Goal: Task Accomplishment & Management: Use online tool/utility

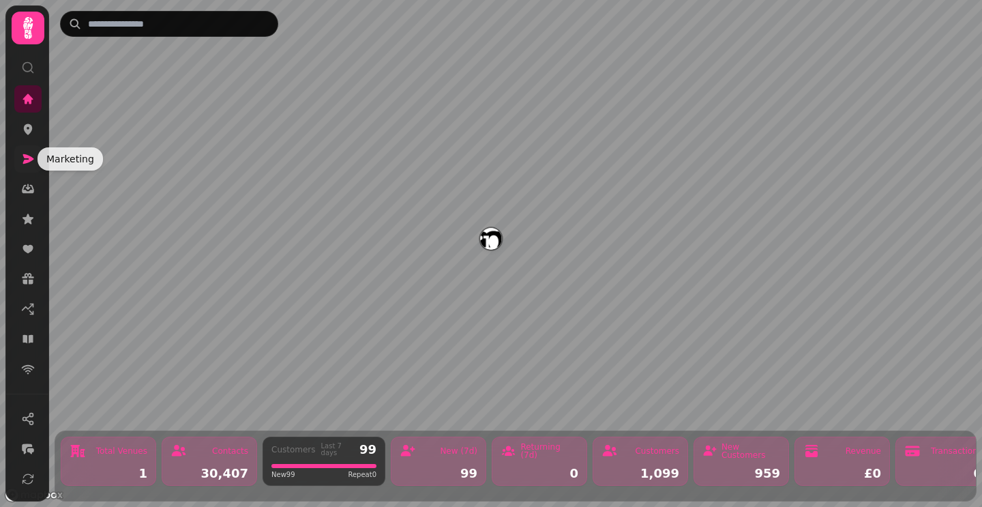
click at [25, 159] on icon at bounding box center [28, 159] width 14 height 14
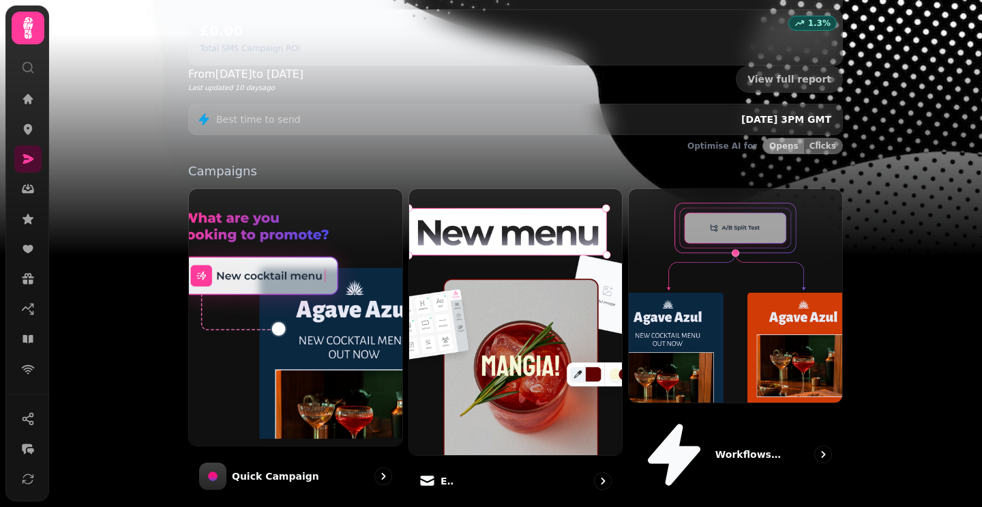
scroll to position [331, 0]
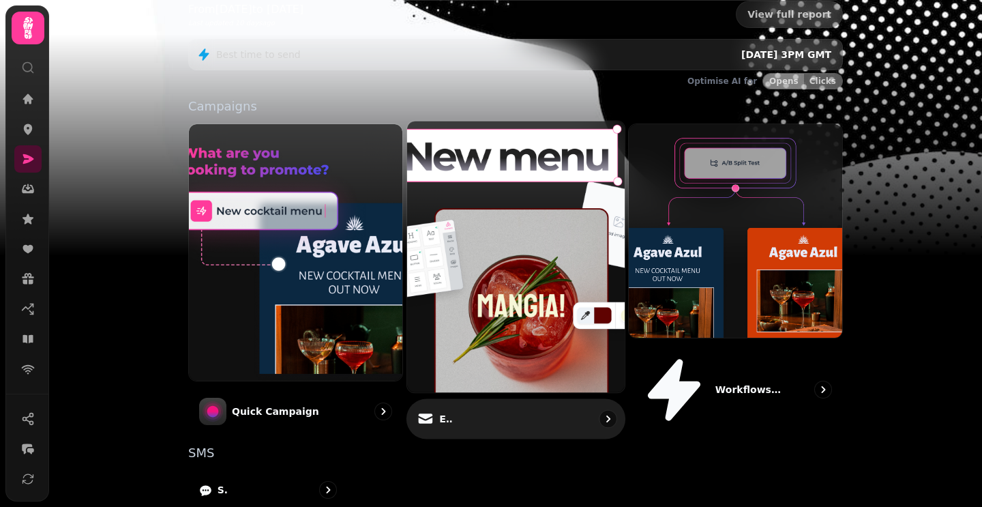
click at [472, 399] on div "Email" at bounding box center [516, 419] width 219 height 40
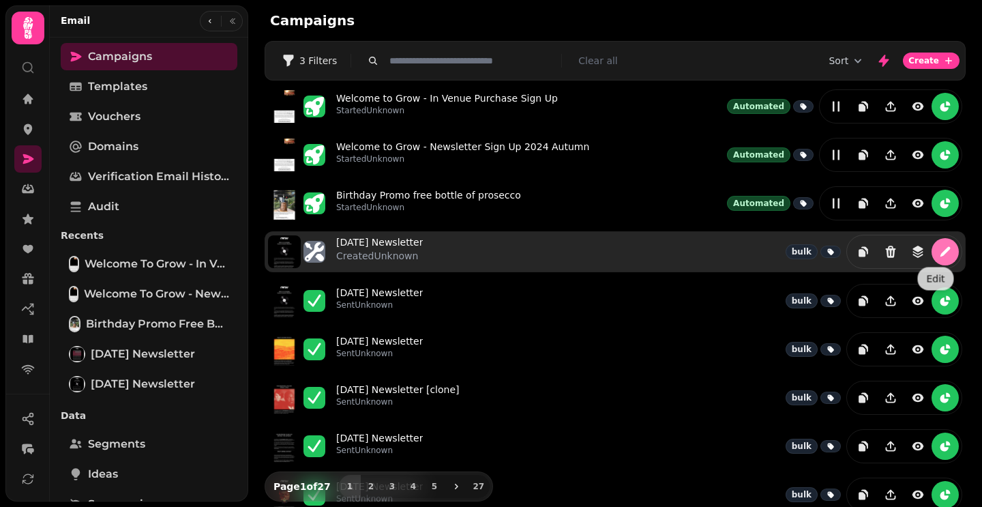
click at [943, 257] on button "edit" at bounding box center [945, 251] width 27 height 27
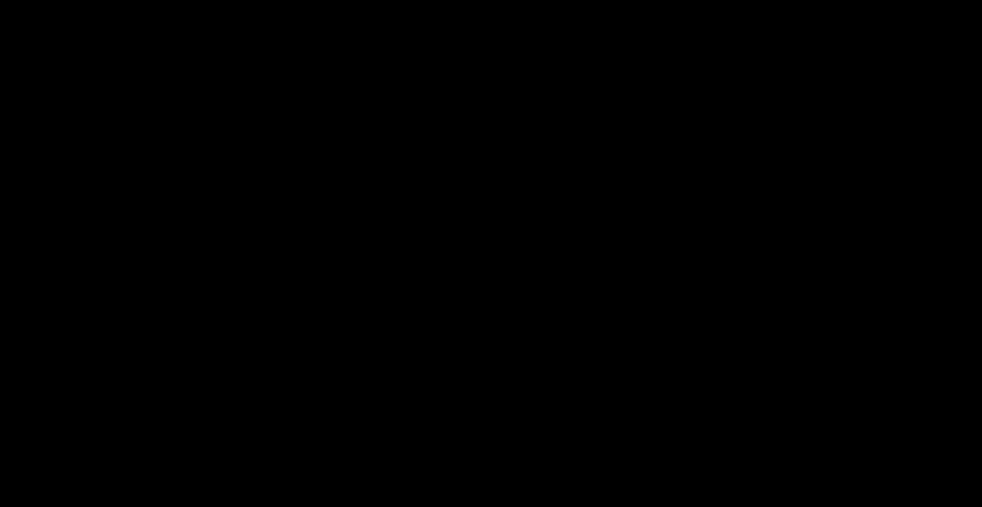
select select "**********"
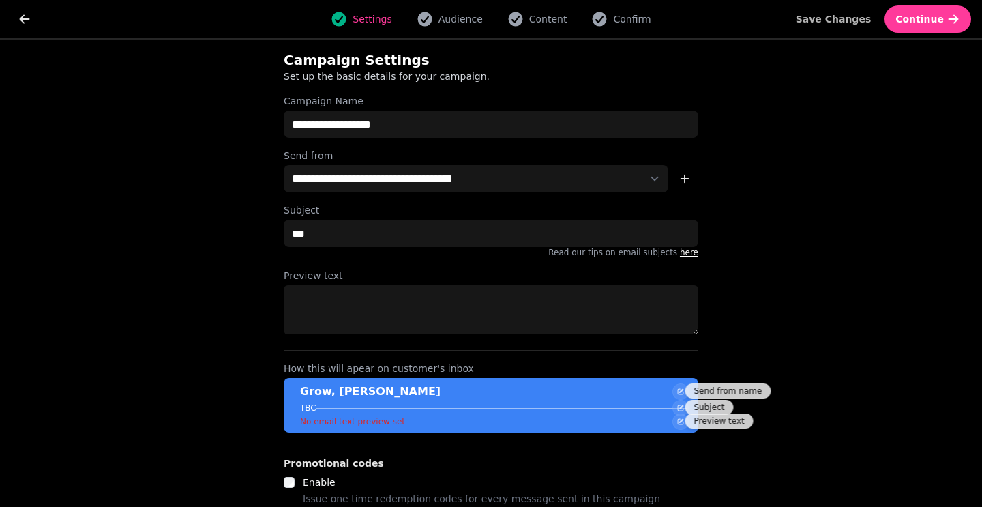
scroll to position [1, 0]
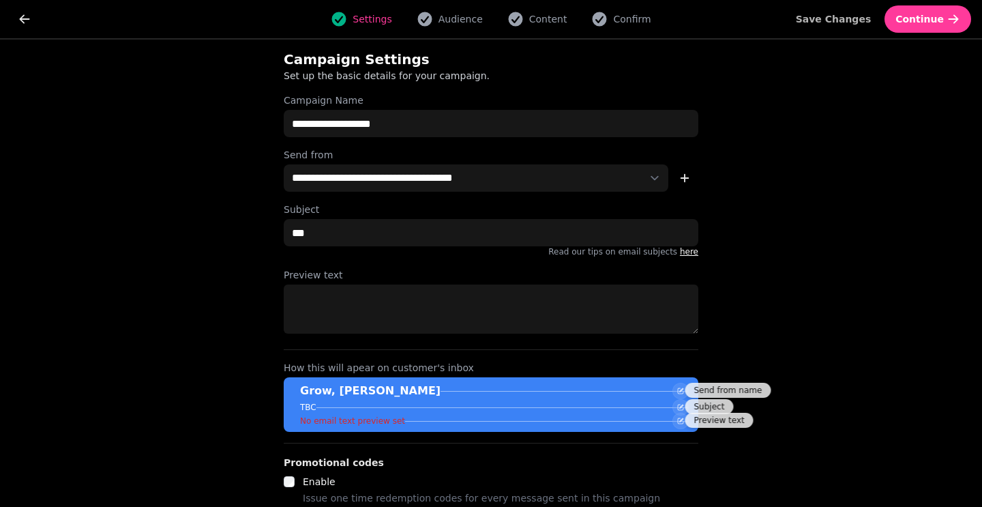
click at [511, 27] on div "Settings Audience Content Confirm" at bounding box center [491, 18] width 892 height 27
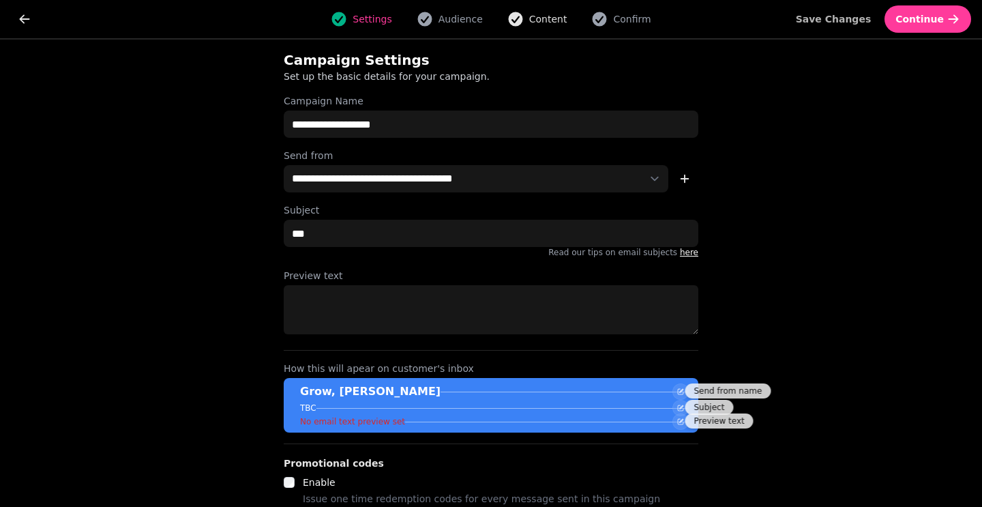
click at [544, 15] on span "Content" at bounding box center [548, 19] width 38 height 14
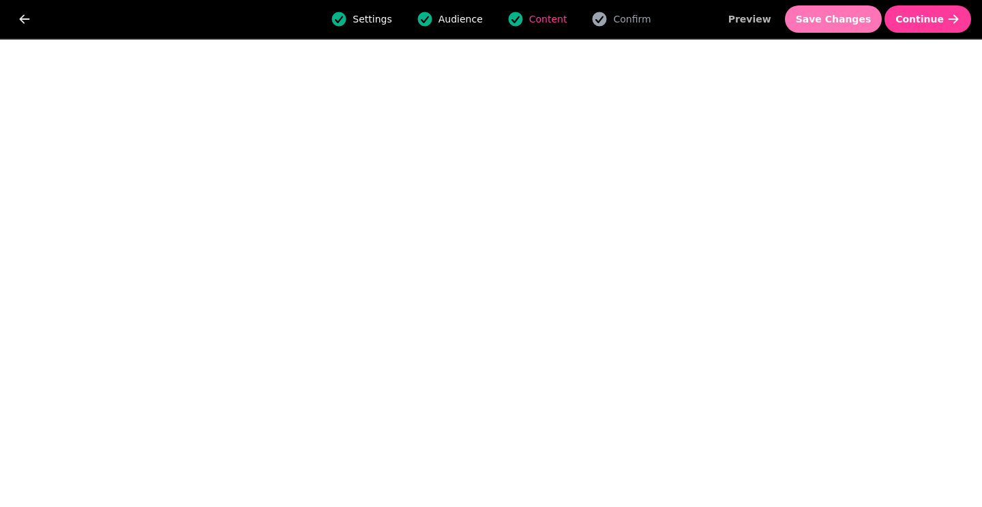
click at [812, 16] on button "Save Changes" at bounding box center [834, 18] width 98 height 27
click at [844, 16] on span "Save Changes" at bounding box center [834, 19] width 76 height 10
click at [935, 29] on button "Continue" at bounding box center [928, 18] width 87 height 27
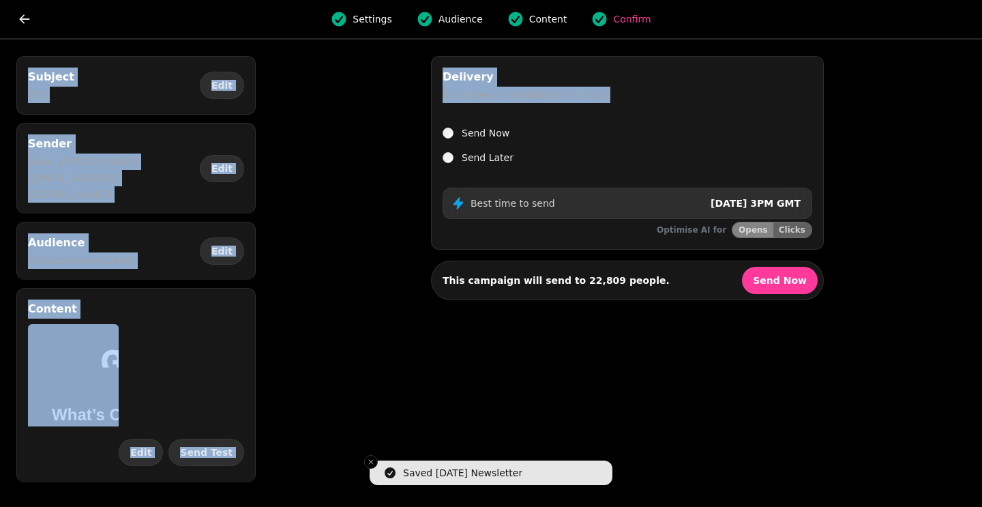
drag, startPoint x: 935, startPoint y: 29, endPoint x: 885, endPoint y: 95, distance: 82.8
click at [885, 95] on div "Settings Audience Content Confirm Subject TBC Edit Sender Grow, [PERSON_NAME] (…" at bounding box center [491, 253] width 982 height 507
drag, startPoint x: 447, startPoint y: 18, endPoint x: 531, endPoint y: 23, distance: 84.0
click at [447, 18] on span "Audience" at bounding box center [461, 19] width 44 height 14
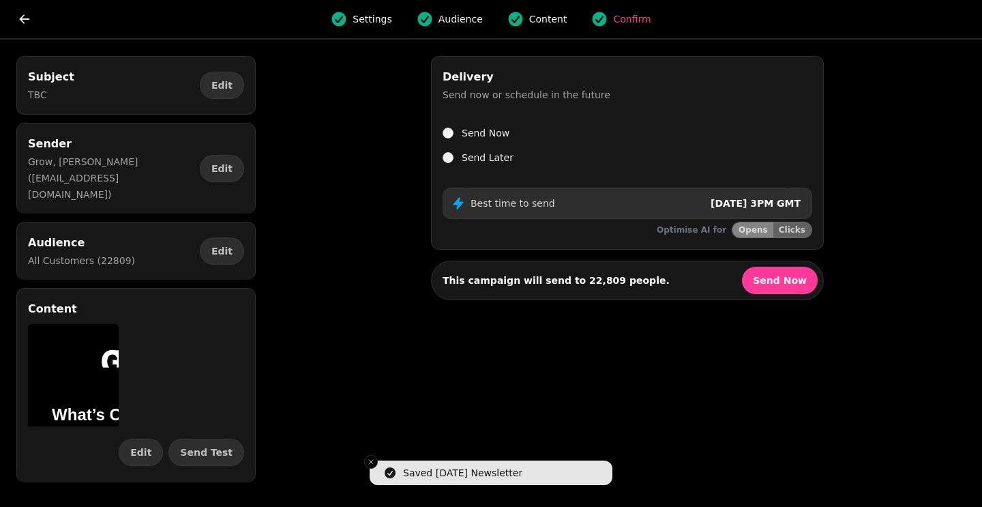
select select "**********"
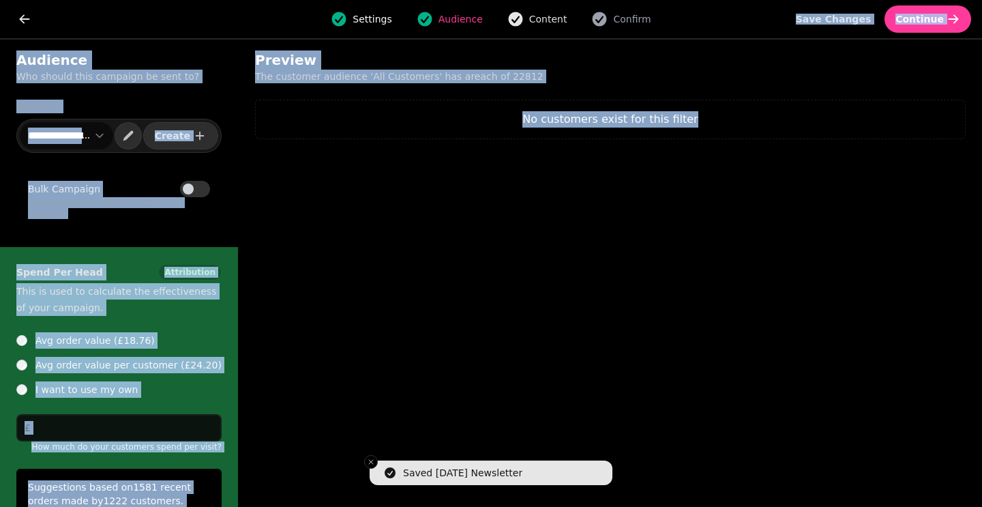
click at [531, 23] on span "Content" at bounding box center [548, 19] width 38 height 14
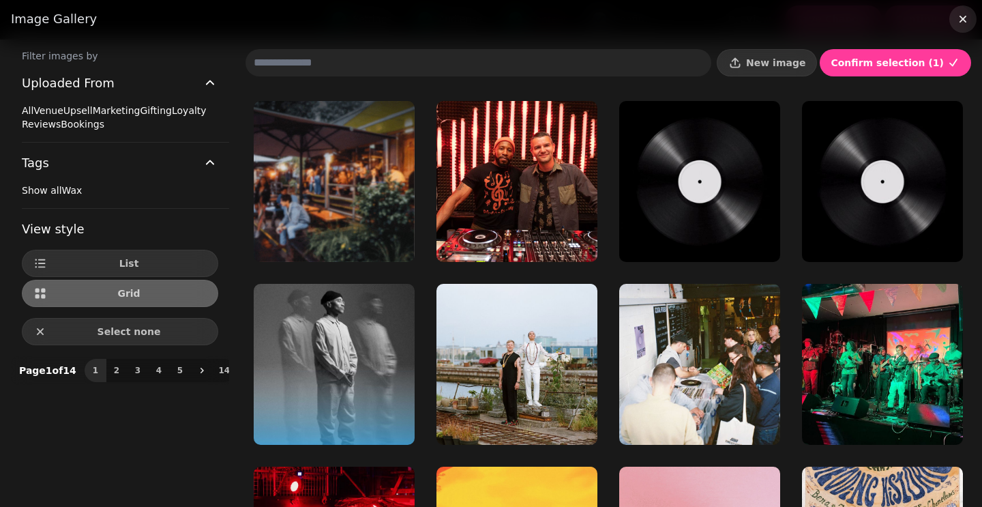
click at [960, 16] on icon "button" at bounding box center [963, 19] width 7 height 7
click at [965, 24] on button "button" at bounding box center [963, 18] width 27 height 27
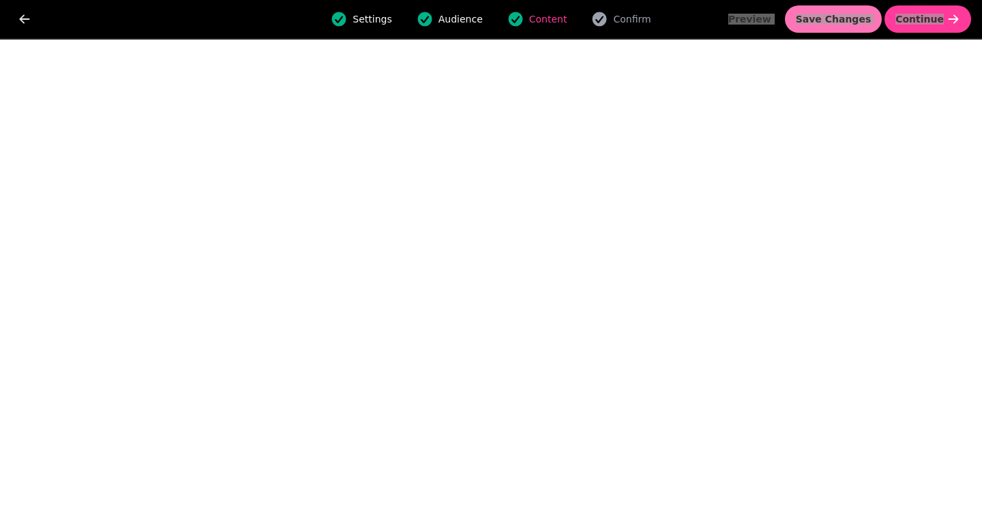
click at [822, 23] on span "Save Changes" at bounding box center [834, 19] width 76 height 10
click at [880, 20] on button "Save Changes" at bounding box center [834, 18] width 98 height 27
click at [847, 15] on span "Save Changes" at bounding box center [834, 19] width 76 height 10
click at [829, 10] on button "Save Changes" at bounding box center [834, 18] width 98 height 27
click at [837, 21] on span "Save Changes" at bounding box center [834, 19] width 76 height 10
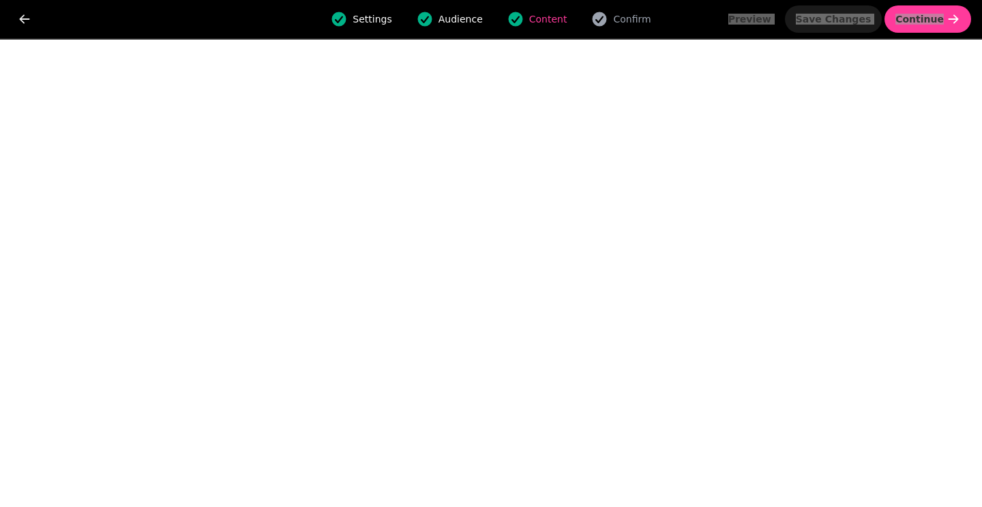
click at [842, 14] on span "Save Changes" at bounding box center [834, 19] width 76 height 10
click at [821, 24] on span "Save Changes" at bounding box center [834, 19] width 76 height 10
click at [839, 10] on button "Save Changes" at bounding box center [834, 18] width 98 height 27
click at [824, 8] on button "Save Changes" at bounding box center [834, 18] width 98 height 27
click at [851, 27] on button "Save Changes" at bounding box center [834, 18] width 98 height 27
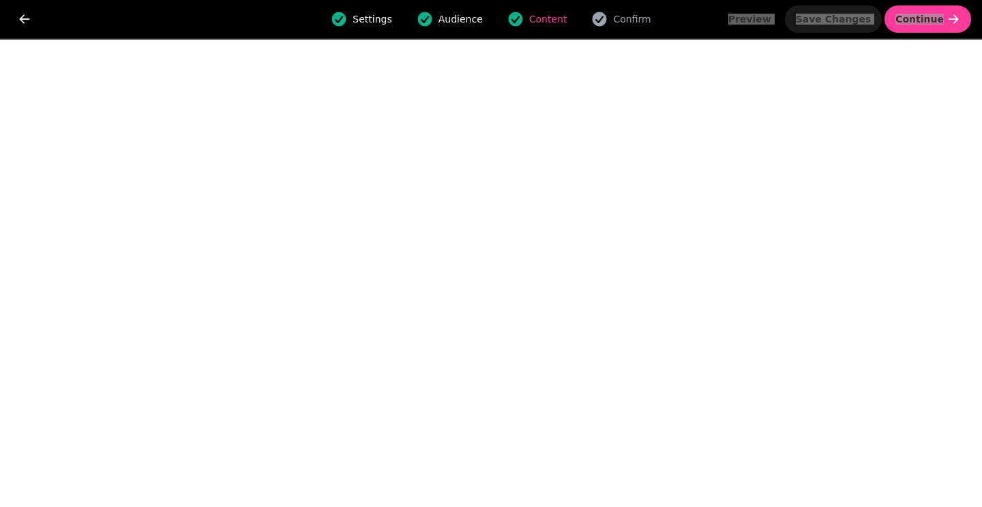
click at [855, 20] on span "Save Changes" at bounding box center [834, 19] width 76 height 10
